Goal: Information Seeking & Learning: Learn about a topic

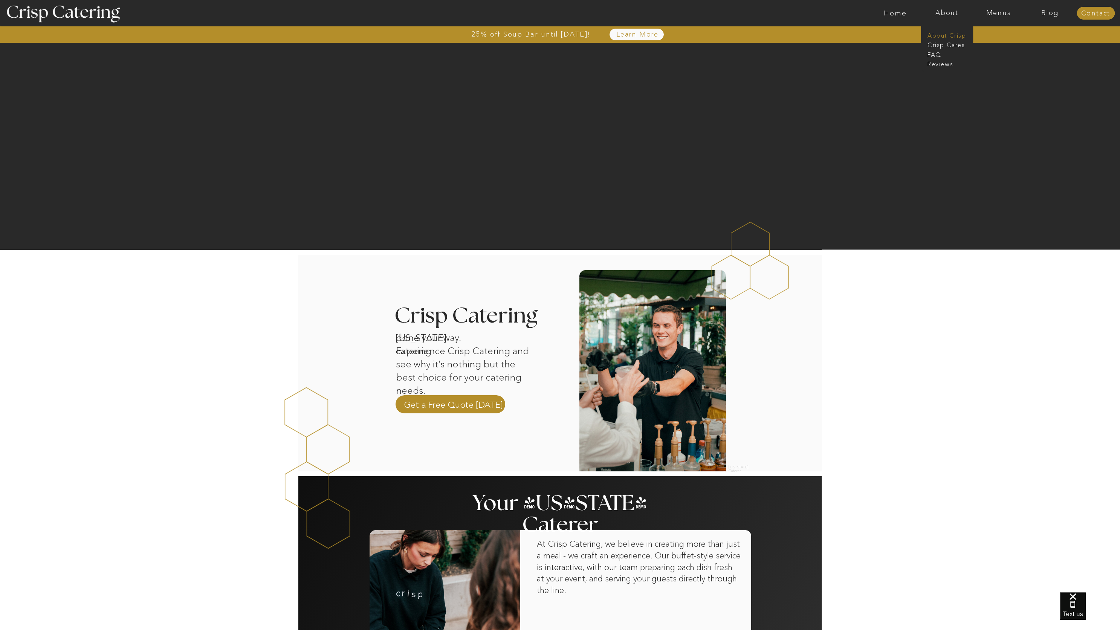
click at [935, 32] on nav "About Crisp" at bounding box center [949, 34] width 43 height 7
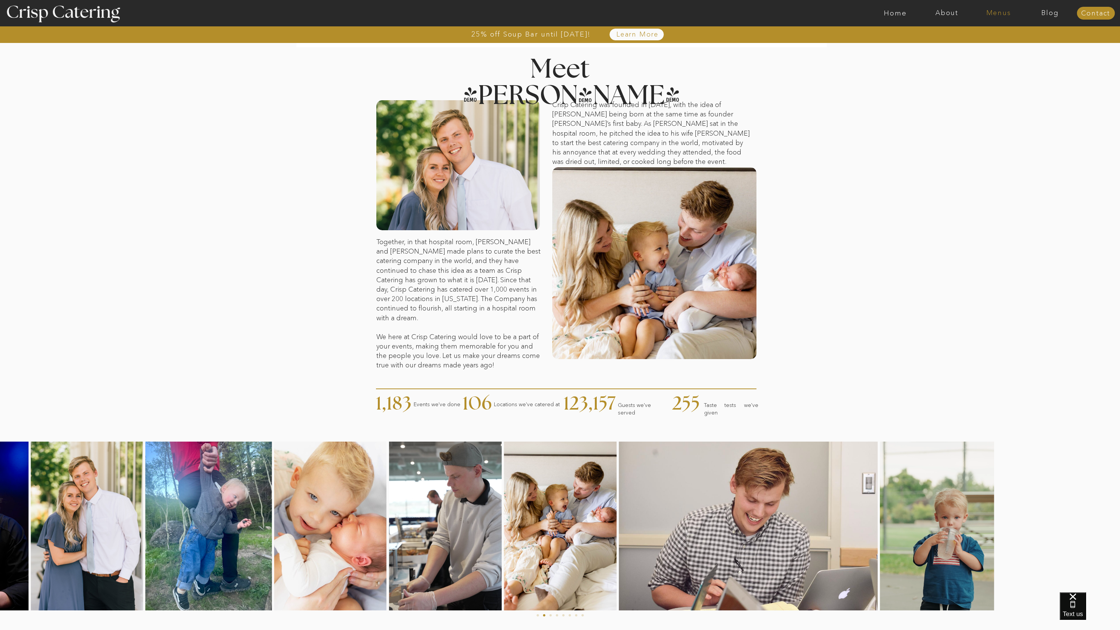
click at [999, 14] on nav "Menus" at bounding box center [999, 13] width 52 height 8
click at [920, 226] on div "25% off Soup Bar until October 31st! About Home Menus Contact Blog Learn More 2…" at bounding box center [560, 349] width 1120 height 699
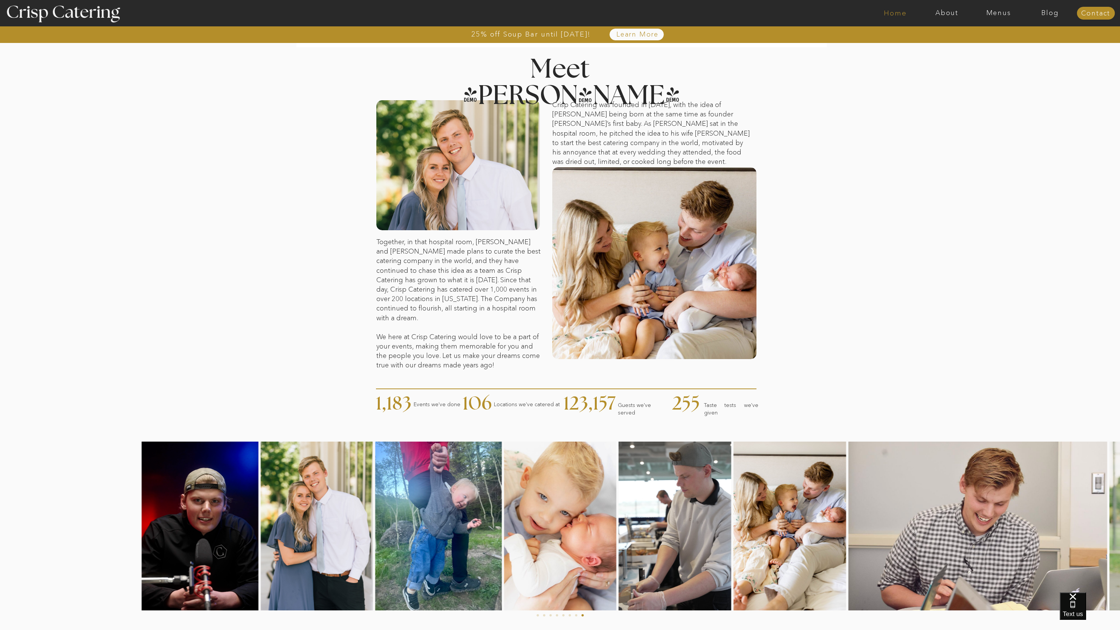
click at [900, 9] on nav "Home" at bounding box center [896, 13] width 52 height 8
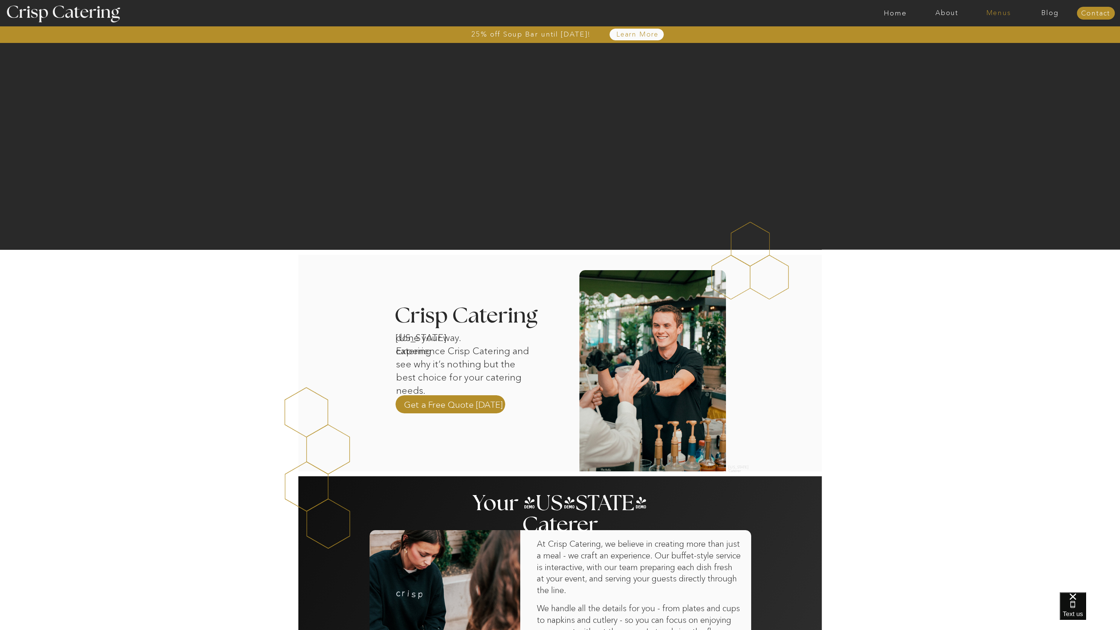
click at [1004, 12] on nav "Menus" at bounding box center [999, 13] width 52 height 8
click at [986, 38] on div at bounding box center [999, 34] width 76 height 41
click at [986, 37] on nav "Summer (Mar-Aug)" at bounding box center [1000, 34] width 67 height 7
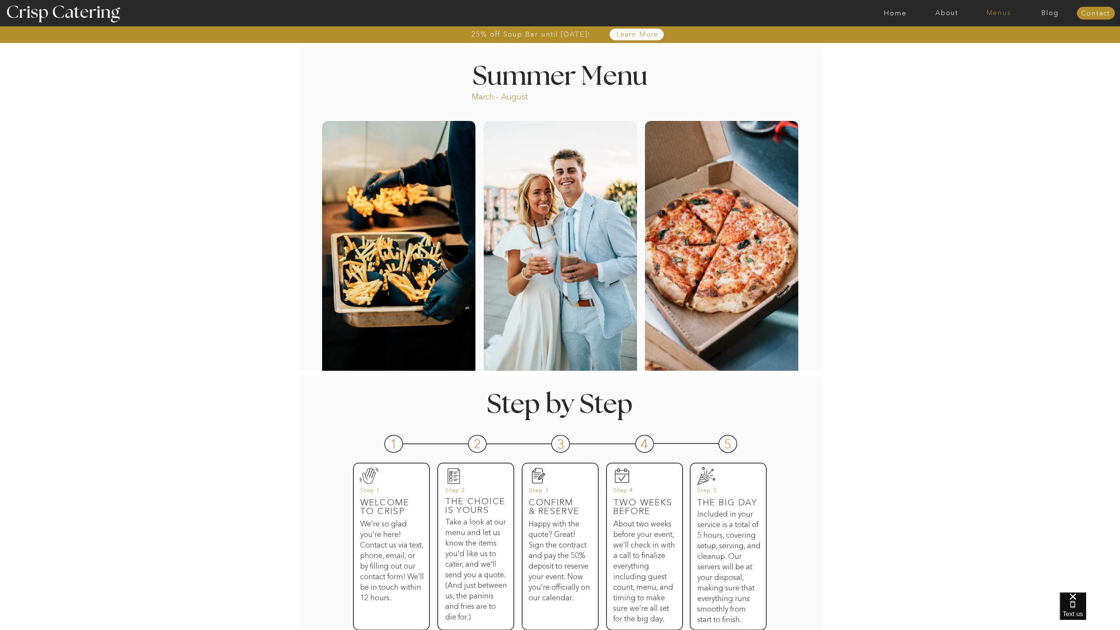
click at [996, 11] on nav "Menus" at bounding box center [999, 13] width 52 height 8
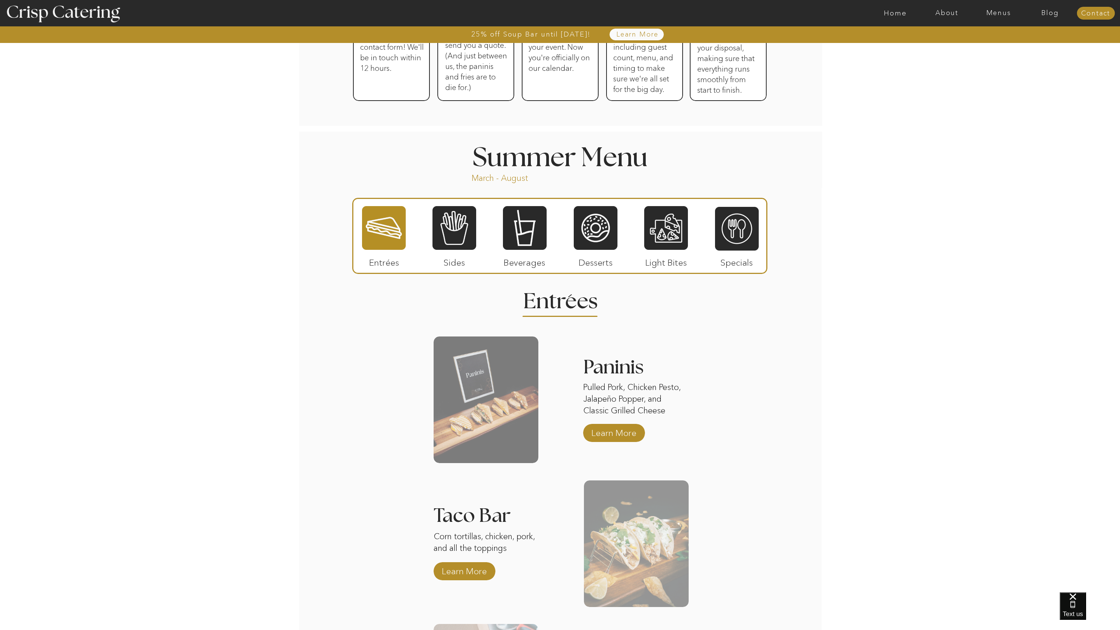
scroll to position [530, 0]
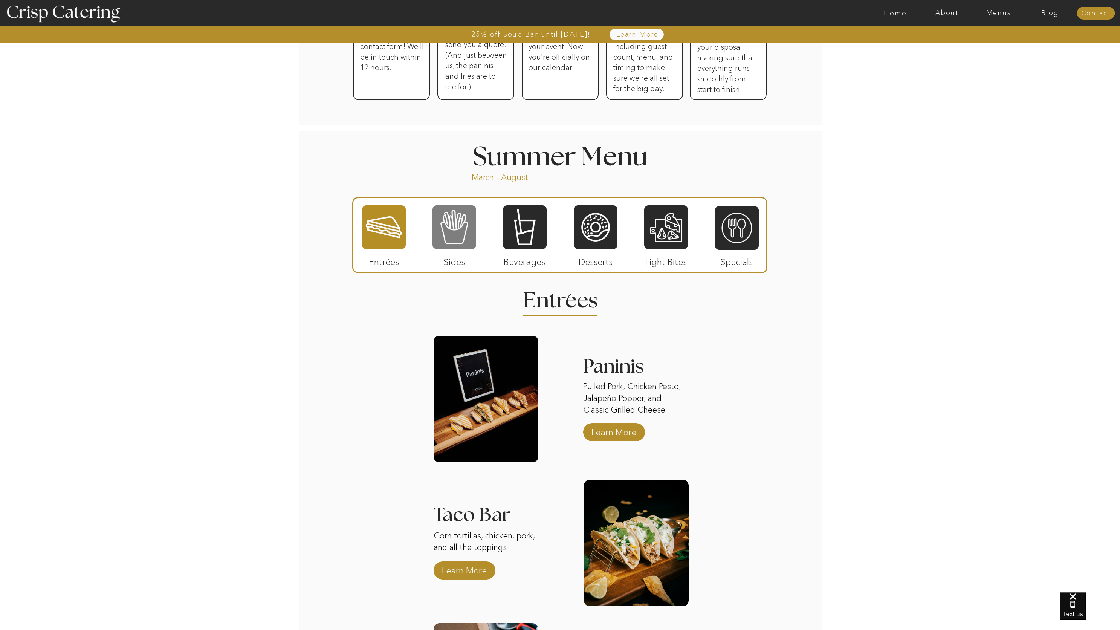
click at [473, 237] on div at bounding box center [455, 227] width 44 height 45
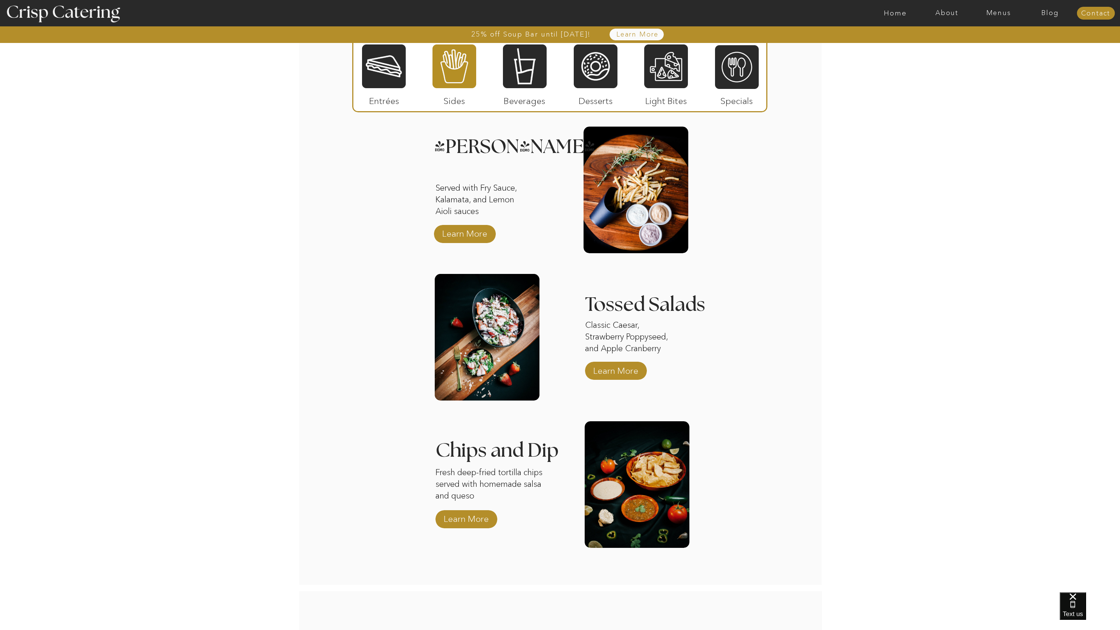
scroll to position [744, 0]
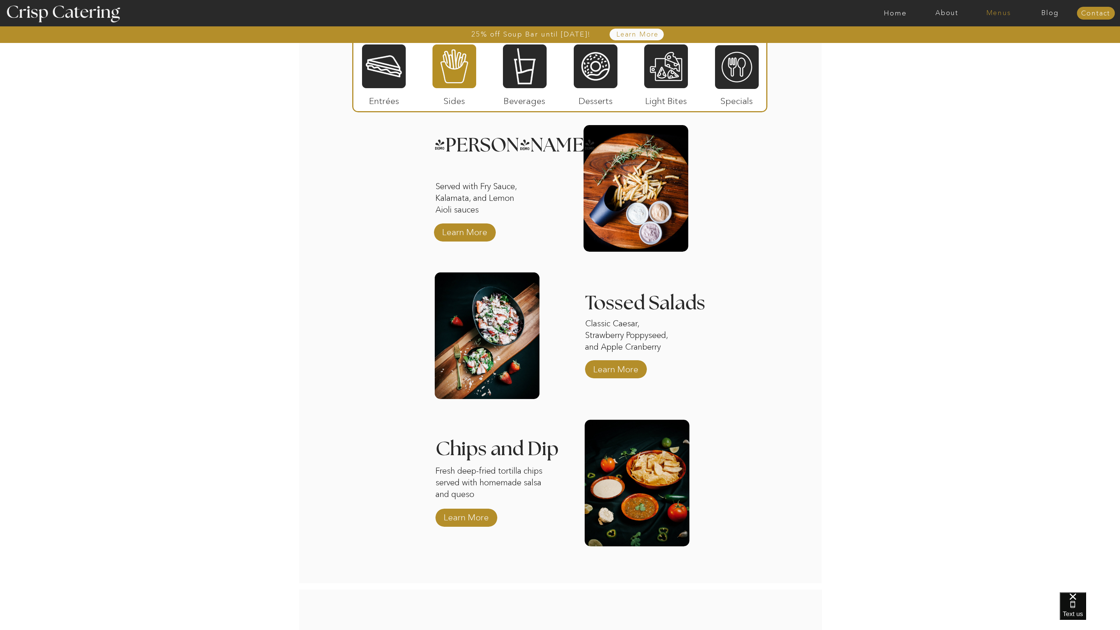
click at [1002, 15] on nav "Menus" at bounding box center [999, 13] width 52 height 8
click at [992, 43] on nav "Winter (Sep-Feb)" at bounding box center [998, 44] width 62 height 7
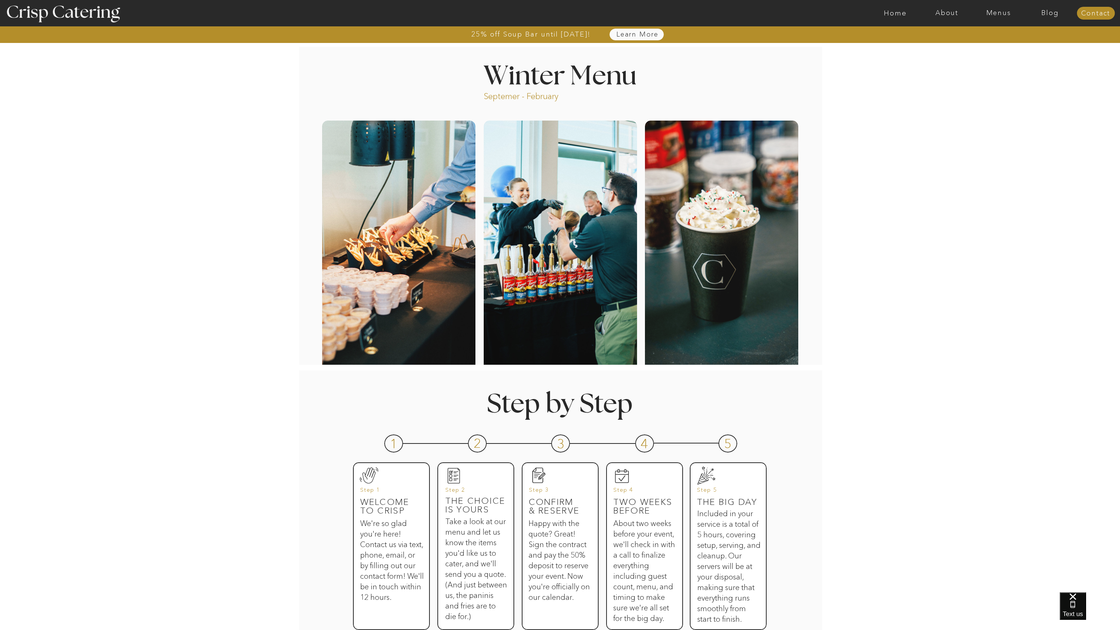
click at [643, 34] on nav "Learn More" at bounding box center [637, 35] width 77 height 8
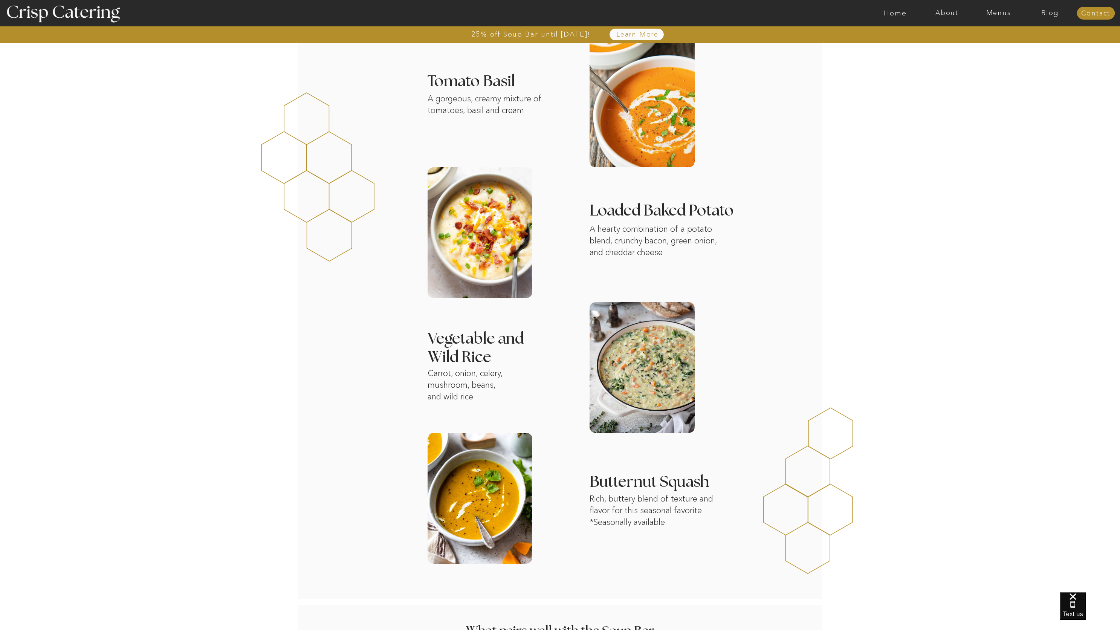
scroll to position [406, 0]
